Goal: Information Seeking & Learning: Learn about a topic

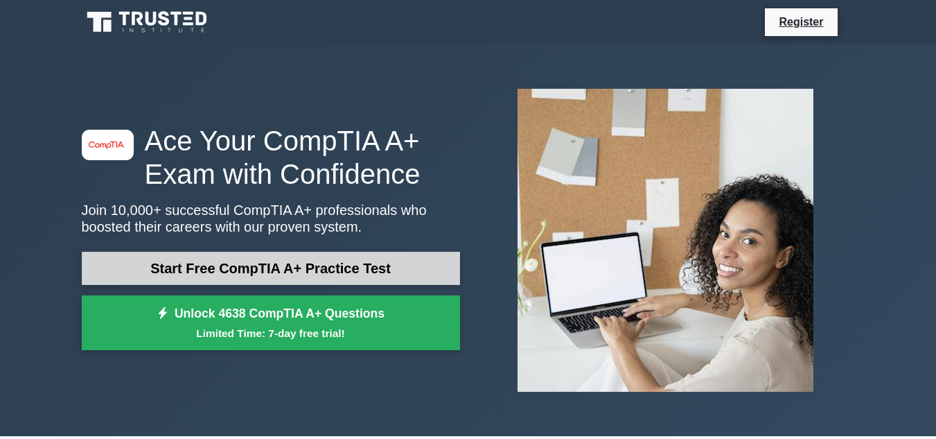
click at [280, 269] on link "Start Free CompTIA A+ Practice Test" at bounding box center [271, 267] width 378 height 33
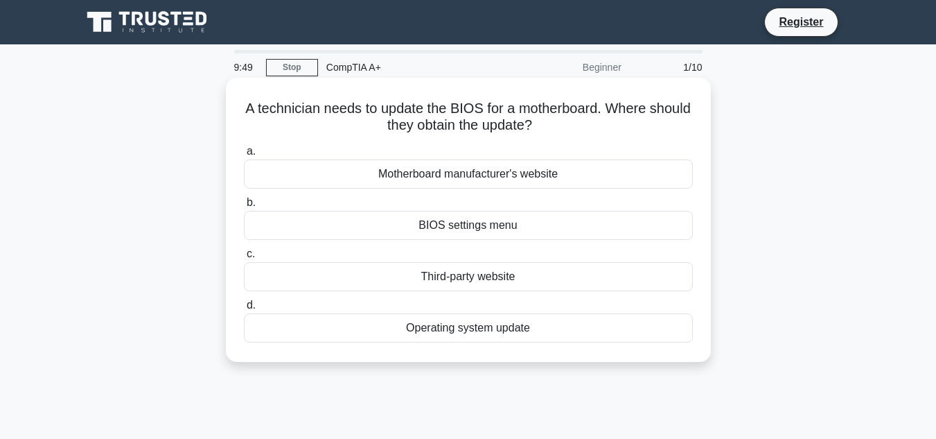
click at [371, 172] on div "Motherboard manufacturer's website" at bounding box center [468, 173] width 449 height 29
click at [244, 156] on input "a. Motherboard manufacturer's website" at bounding box center [244, 151] width 0 height 9
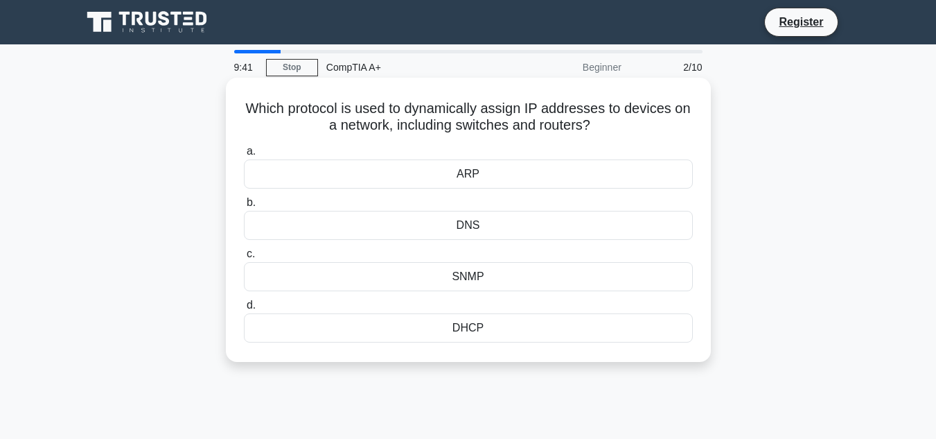
click at [469, 227] on div "DNS" at bounding box center [468, 225] width 449 height 29
click at [244, 207] on input "b. DNS" at bounding box center [244, 202] width 0 height 9
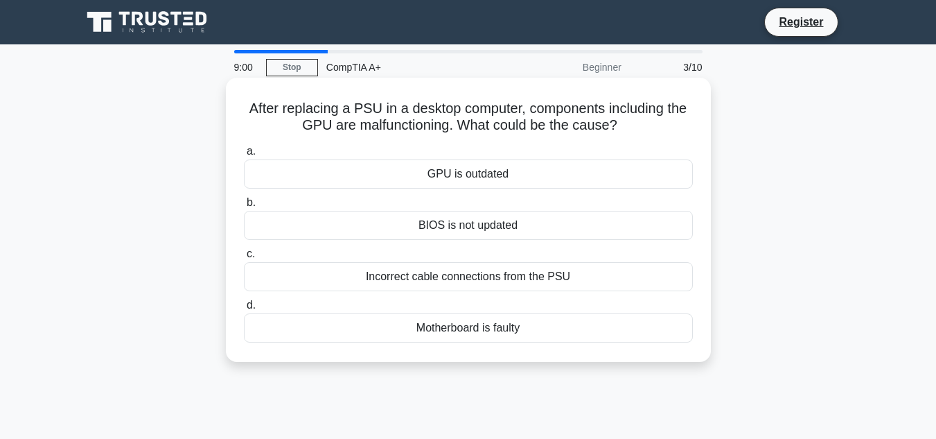
click at [473, 175] on div "GPU is outdated" at bounding box center [468, 173] width 449 height 29
click at [244, 156] on input "a. GPU is outdated" at bounding box center [244, 151] width 0 height 9
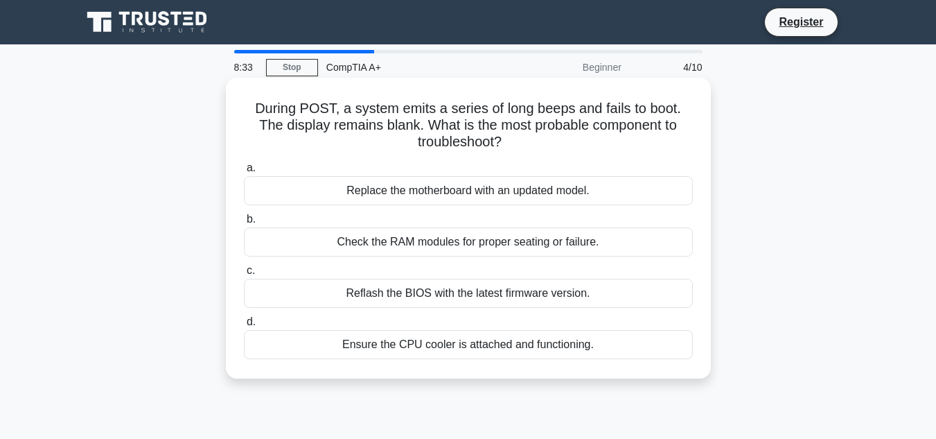
click at [401, 243] on div "Check the RAM modules for proper seating or failure." at bounding box center [468, 241] width 449 height 29
click at [244, 224] on input "b. Check the RAM modules for proper seating or failure." at bounding box center [244, 219] width 0 height 9
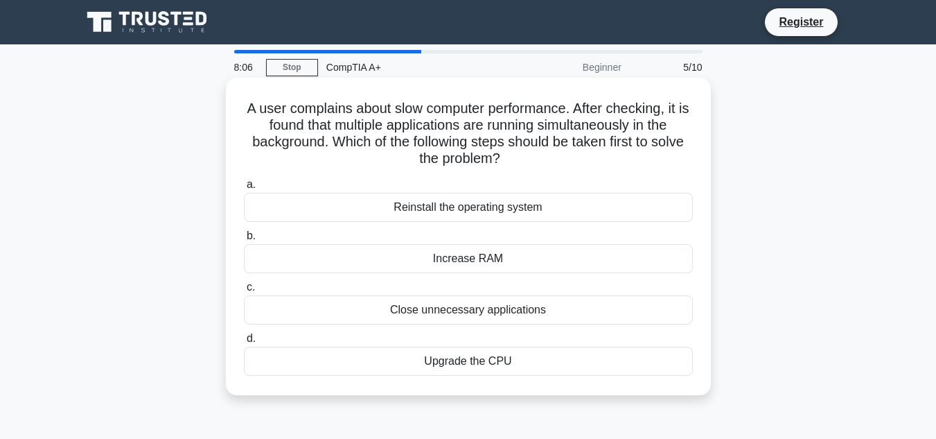
click at [470, 310] on div "Close unnecessary applications" at bounding box center [468, 309] width 449 height 29
click at [244, 292] on input "c. Close unnecessary applications" at bounding box center [244, 287] width 0 height 9
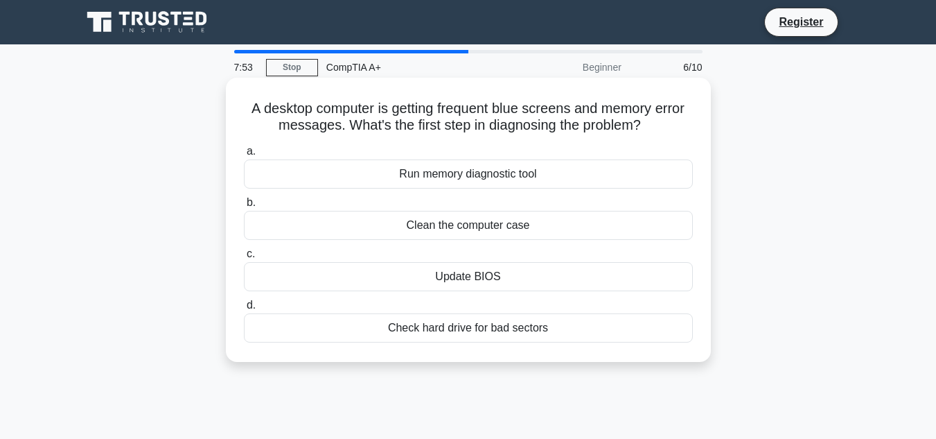
click at [472, 170] on div "Run memory diagnostic tool" at bounding box center [468, 173] width 449 height 29
click at [244, 156] on input "a. Run memory diagnostic tool" at bounding box center [244, 151] width 0 height 9
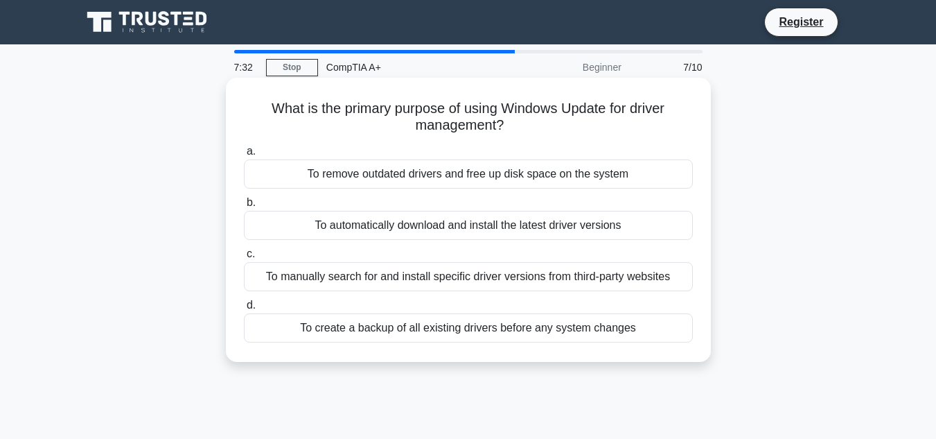
click at [471, 230] on div "To automatically download and install the latest driver versions" at bounding box center [468, 225] width 449 height 29
click at [244, 207] on input "b. To automatically download and install the latest driver versions" at bounding box center [244, 202] width 0 height 9
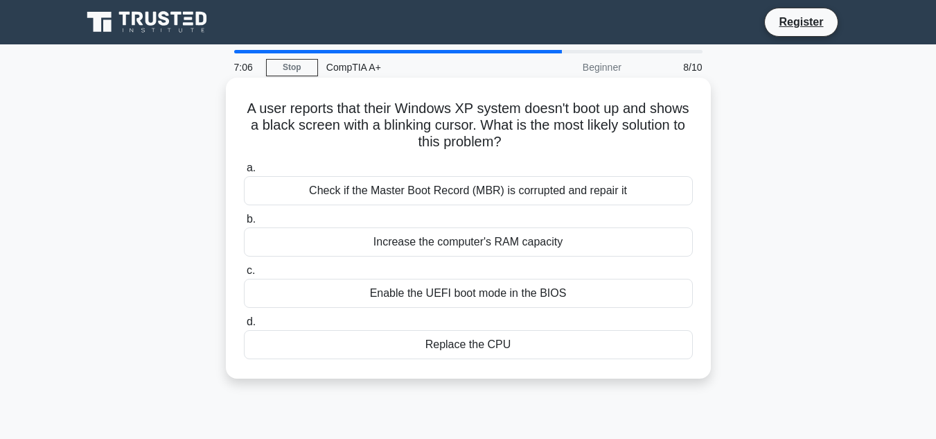
click at [479, 293] on div "Enable the UEFI boot mode in the BIOS" at bounding box center [468, 292] width 449 height 29
click at [244, 275] on input "c. Enable the UEFI boot mode in the BIOS" at bounding box center [244, 270] width 0 height 9
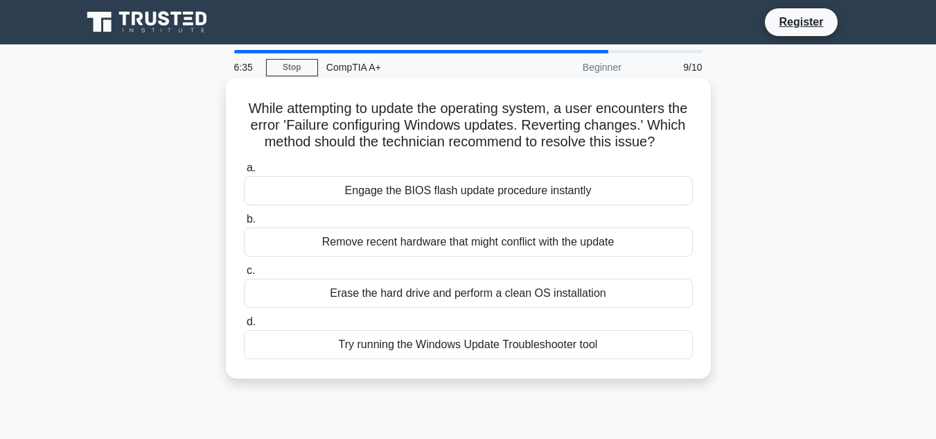
click at [466, 359] on div "Try running the Windows Update Troubleshooter tool" at bounding box center [468, 344] width 449 height 29
click at [244, 326] on input "d. Try running the Windows Update Troubleshooter tool" at bounding box center [244, 321] width 0 height 9
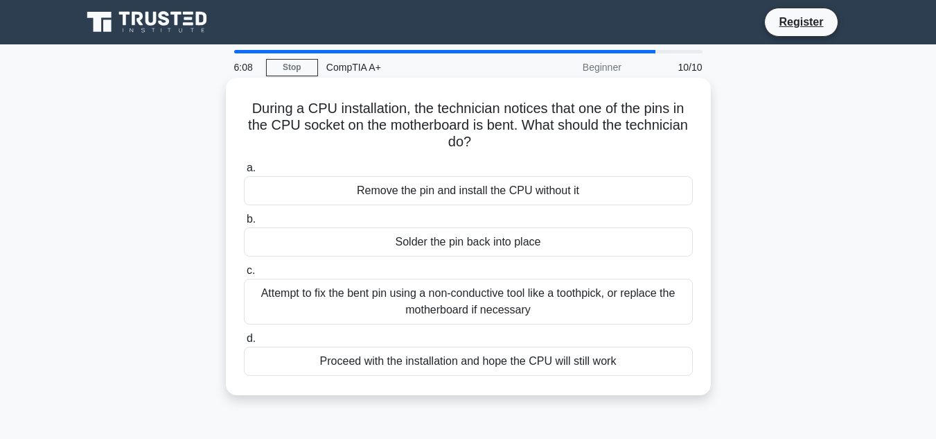
click at [484, 296] on div "Attempt to fix the bent pin using a non-conductive tool like a toothpick, or re…" at bounding box center [468, 301] width 449 height 46
click at [244, 275] on input "c. Attempt to fix the bent pin using a non-conductive tool like a toothpick, or…" at bounding box center [244, 270] width 0 height 9
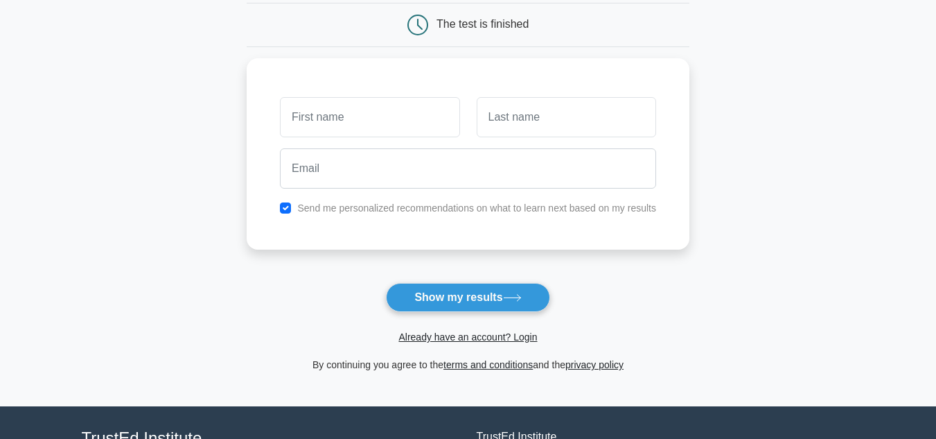
scroll to position [139, 0]
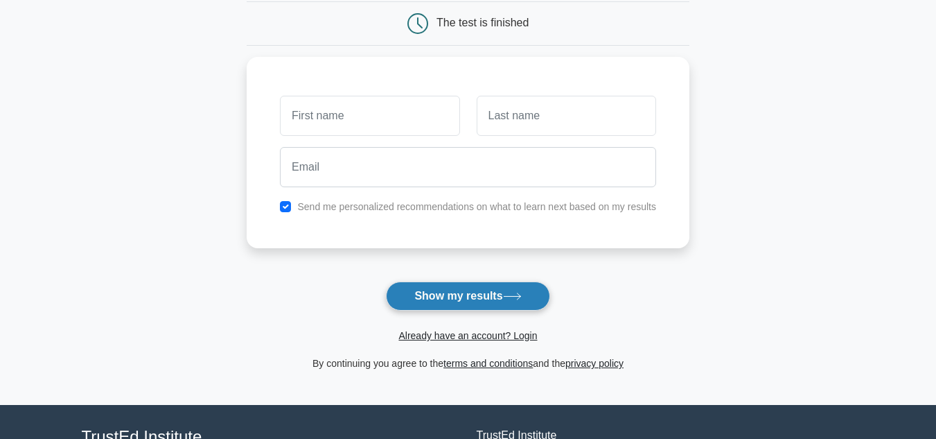
click at [484, 293] on button "Show my results" at bounding box center [467, 295] width 163 height 29
click at [482, 293] on button "Show my results" at bounding box center [467, 295] width 163 height 29
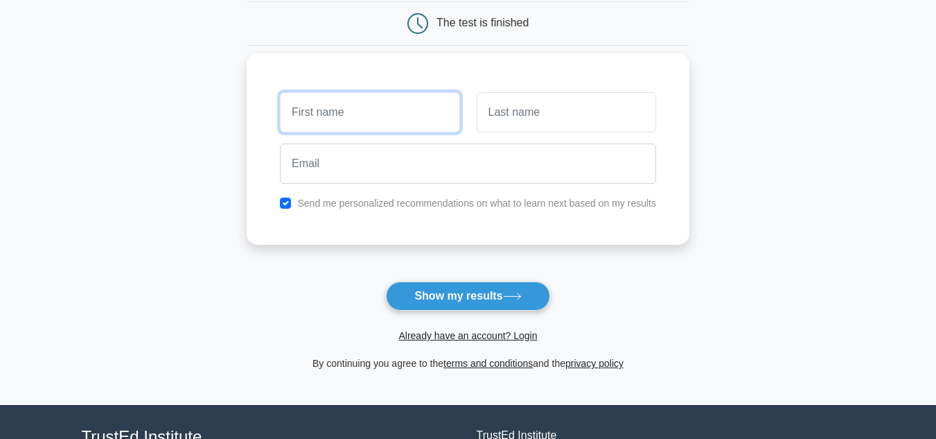
click at [353, 114] on input "text" at bounding box center [369, 112] width 179 height 40
type input "[PERSON_NAME]"
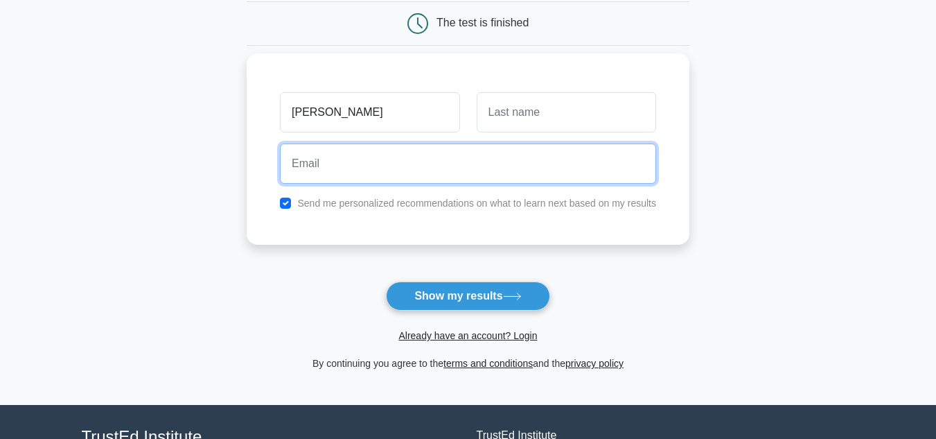
click at [387, 164] on input "email" at bounding box center [468, 163] width 376 height 40
type input "[EMAIL_ADDRESS][DOMAIN_NAME]"
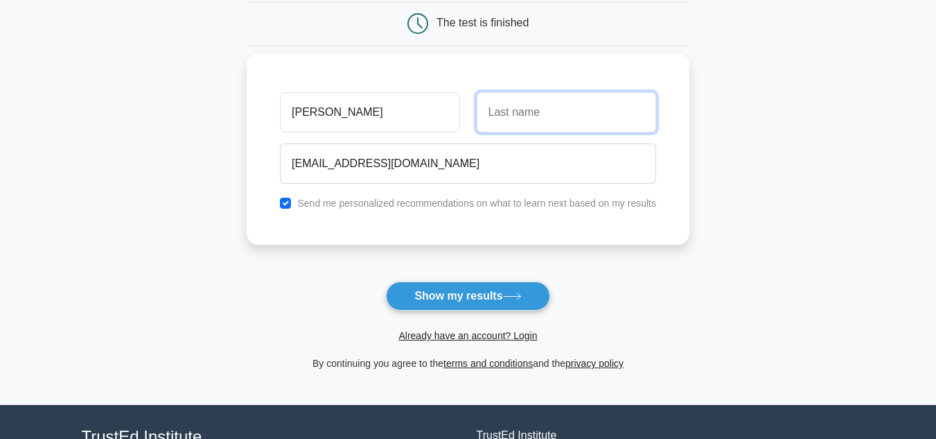
click at [524, 127] on input "text" at bounding box center [566, 112] width 179 height 40
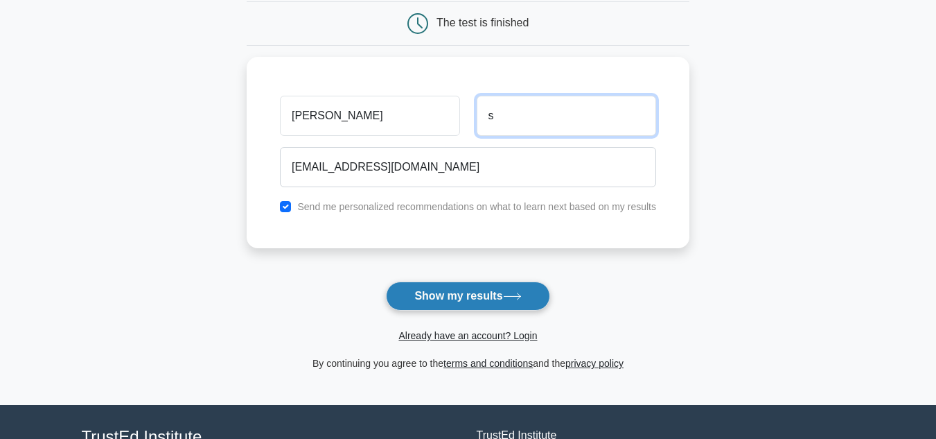
type input "s"
click at [484, 296] on button "Show my results" at bounding box center [467, 295] width 163 height 29
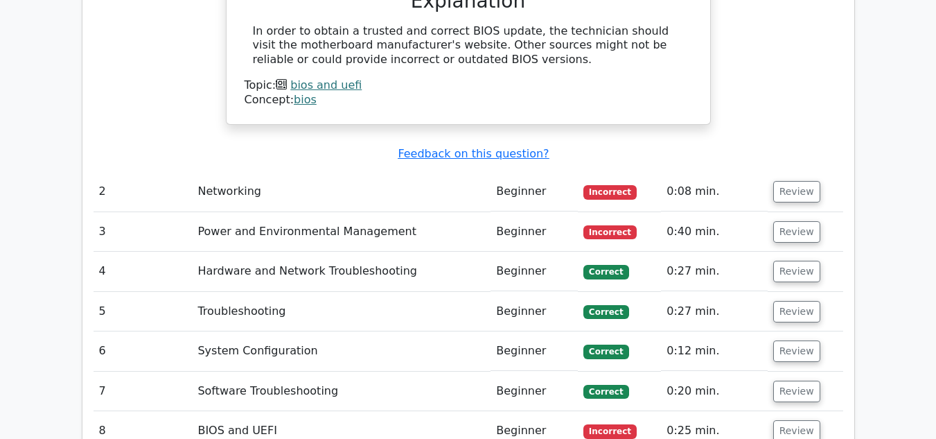
scroll to position [1524, 0]
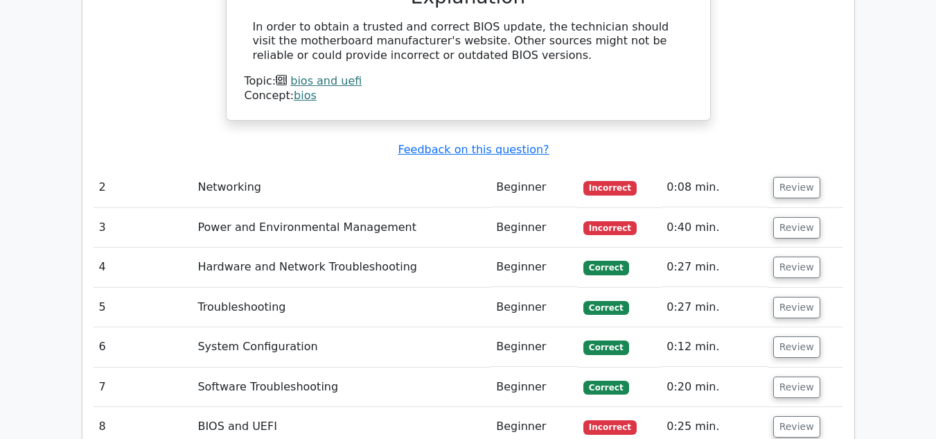
click at [266, 168] on td "Networking" at bounding box center [341, 187] width 299 height 39
click at [783, 177] on button "Review" at bounding box center [796, 187] width 47 height 21
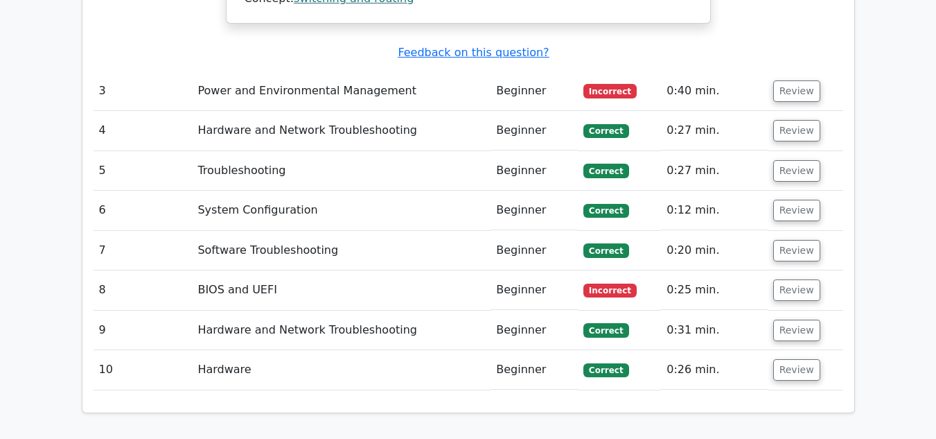
scroll to position [2078, 0]
